Goal: Transaction & Acquisition: Obtain resource

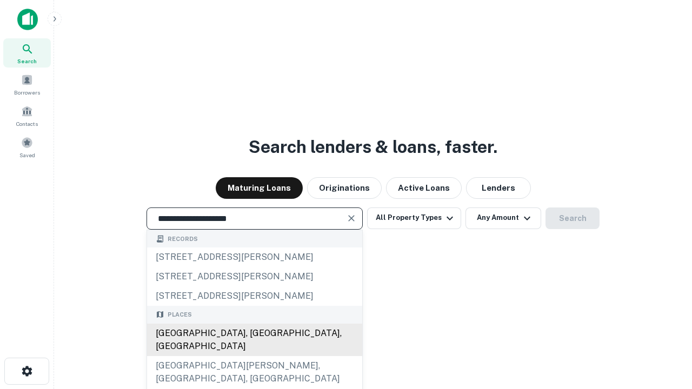
click at [254, 356] on div "[GEOGRAPHIC_DATA], [GEOGRAPHIC_DATA], [GEOGRAPHIC_DATA]" at bounding box center [254, 340] width 215 height 32
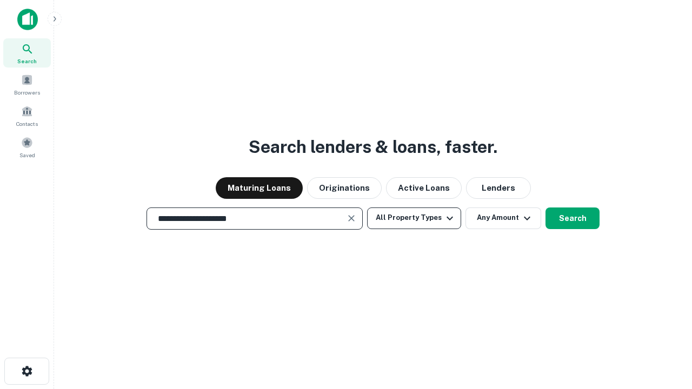
type input "**********"
click at [414, 218] on button "All Property Types" at bounding box center [414, 219] width 94 height 22
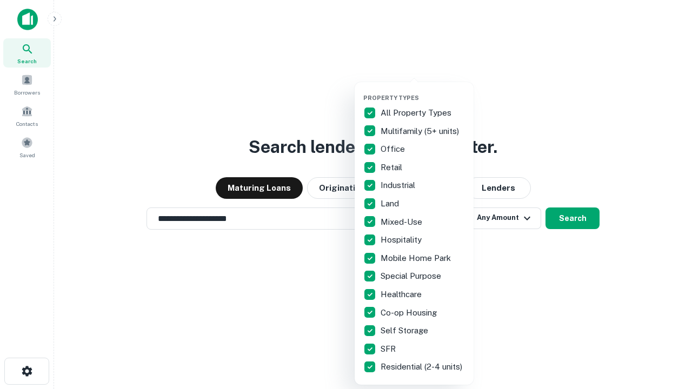
click at [423, 91] on button "button" at bounding box center [423, 91] width 119 height 1
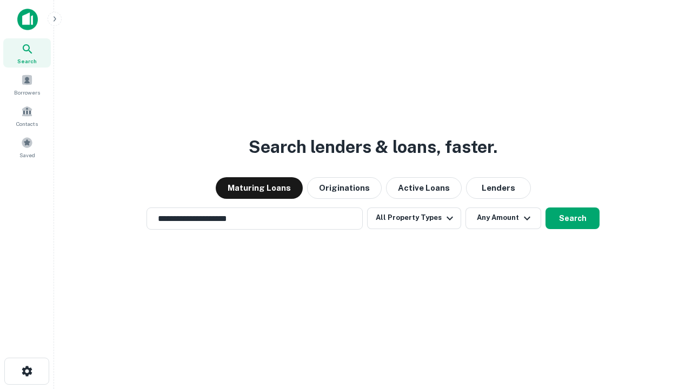
scroll to position [6, 130]
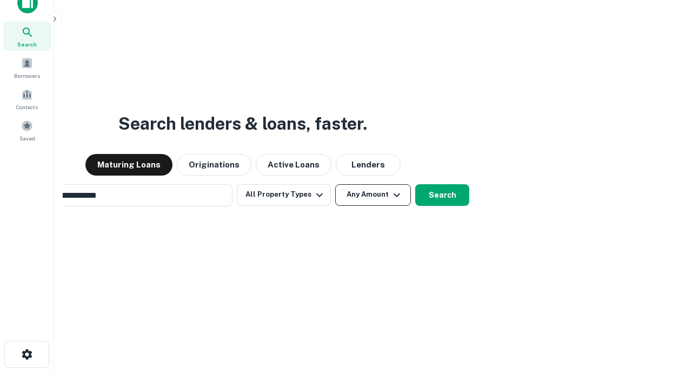
click at [335, 184] on button "Any Amount" at bounding box center [373, 195] width 76 height 22
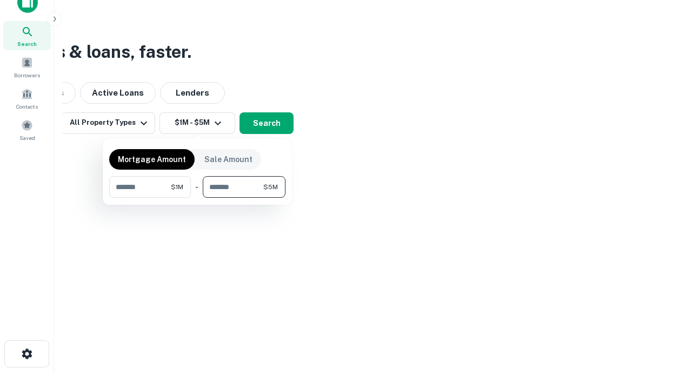
type input "*******"
click at [197, 198] on button "button" at bounding box center [197, 198] width 176 height 1
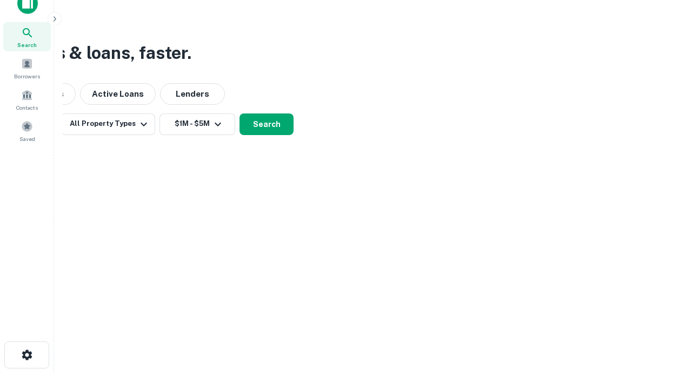
scroll to position [6, 200]
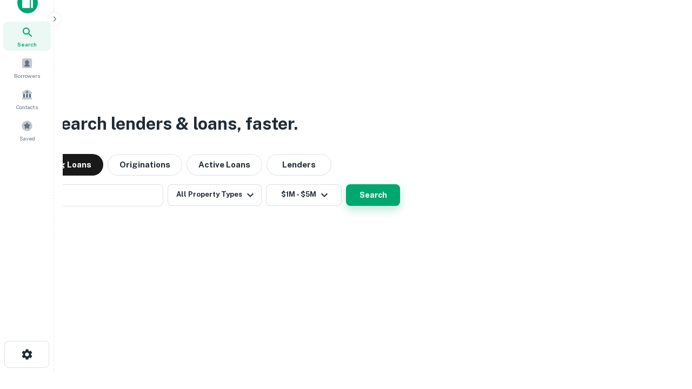
click at [346, 184] on button "Search" at bounding box center [373, 195] width 54 height 22
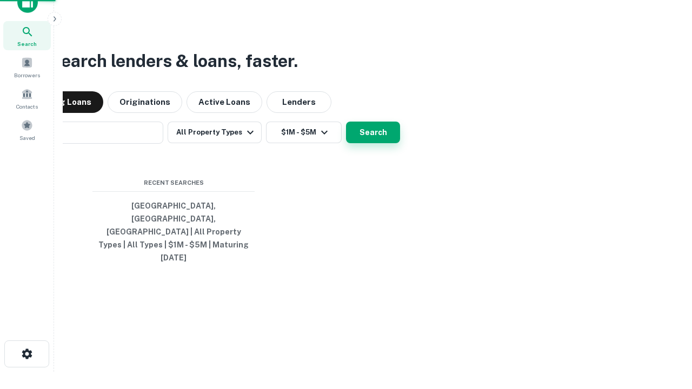
scroll to position [29, 306]
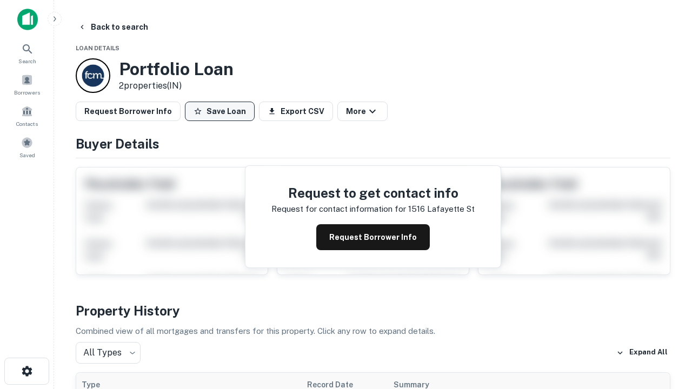
click at [220, 111] on button "Save Loan" at bounding box center [220, 111] width 70 height 19
